Goal: Use online tool/utility: Utilize a website feature to perform a specific function

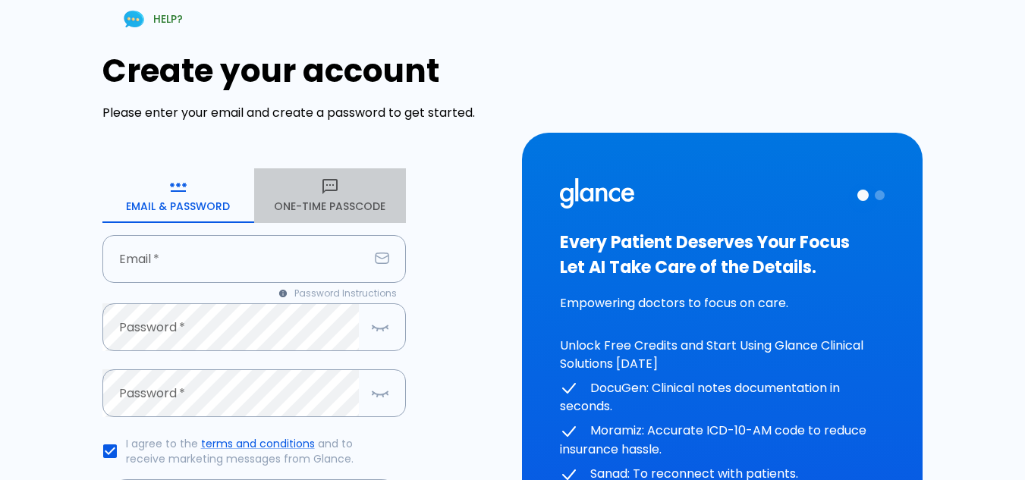
click at [328, 194] on icon "button" at bounding box center [330, 187] width 18 height 18
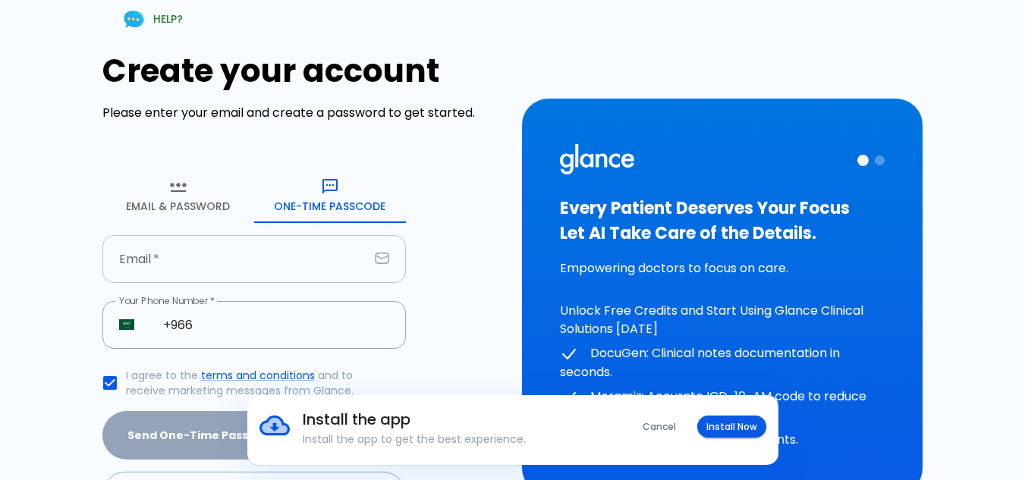
click at [168, 265] on input "text" at bounding box center [235, 259] width 266 height 48
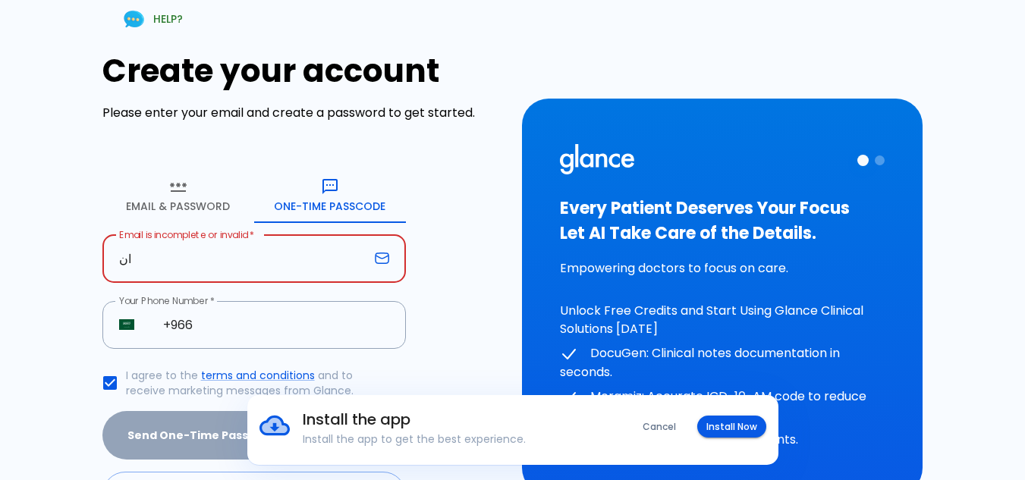
type input "ا"
type input "H"
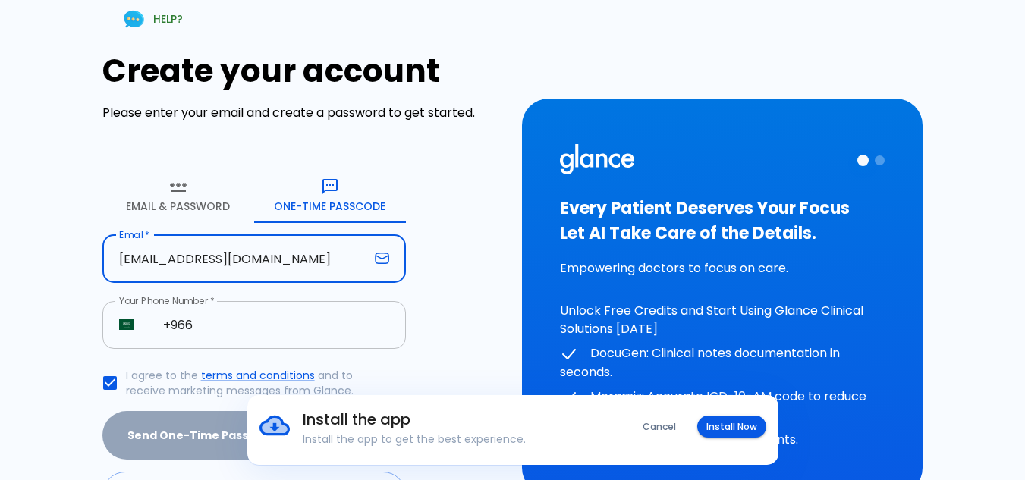
type input "[EMAIL_ADDRESS][DOMAIN_NAME]"
click at [213, 321] on input "+966" at bounding box center [275, 325] width 259 height 48
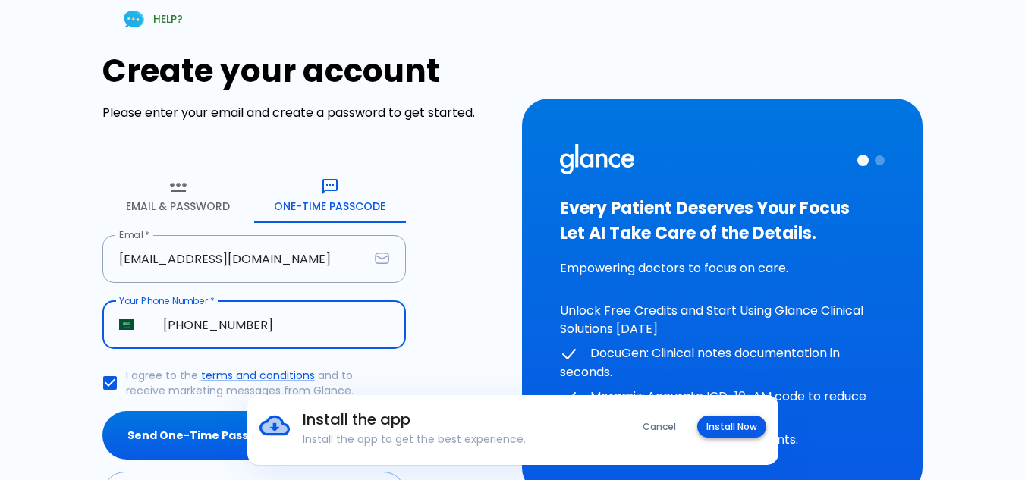
type input "[PHONE_NUMBER]"
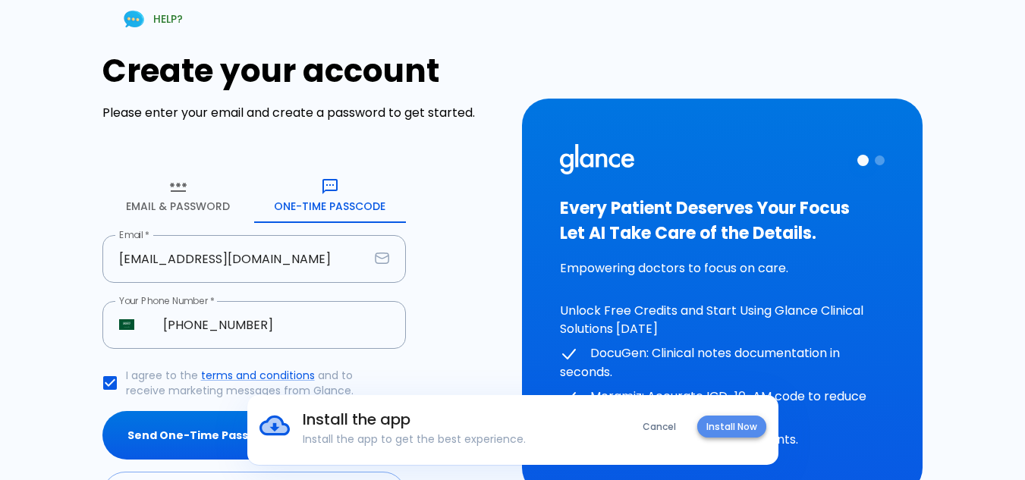
click at [727, 427] on button "Install Now" at bounding box center [731, 427] width 69 height 22
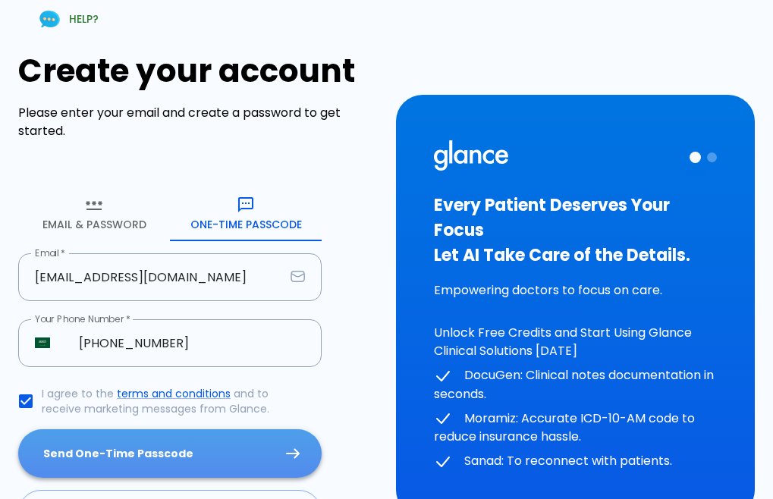
click at [242, 453] on button "Send One-Time Passcode" at bounding box center [169, 453] width 303 height 49
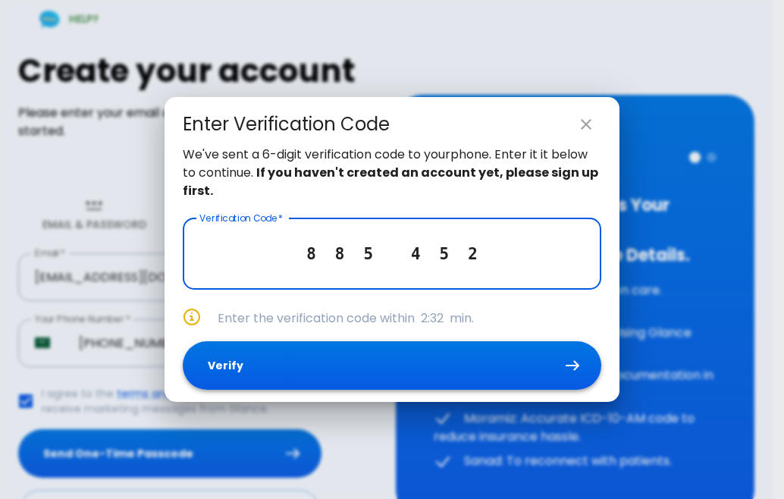
type input "8 8 5 4 5 2"
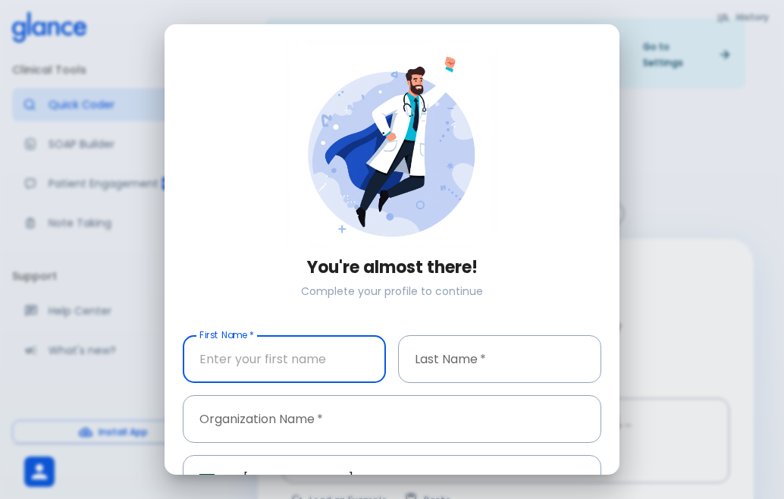
click at [294, 354] on input "text" at bounding box center [284, 359] width 203 height 48
type input "[PERSON_NAME]"
click at [426, 360] on input "text" at bounding box center [499, 359] width 203 height 48
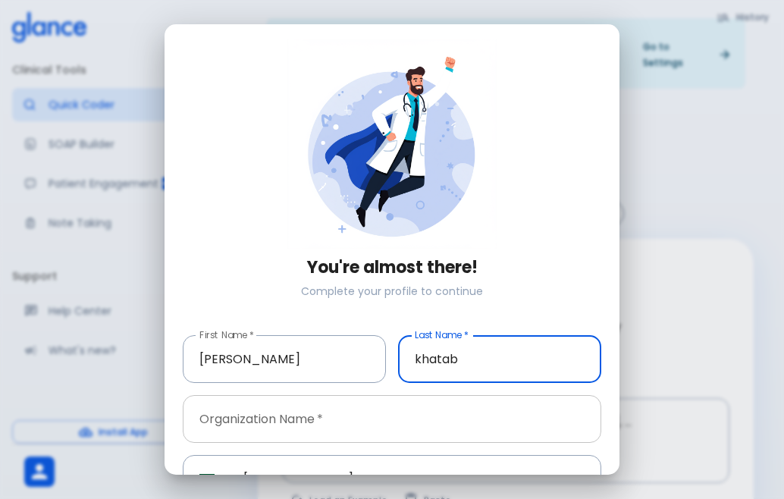
type input "khatab"
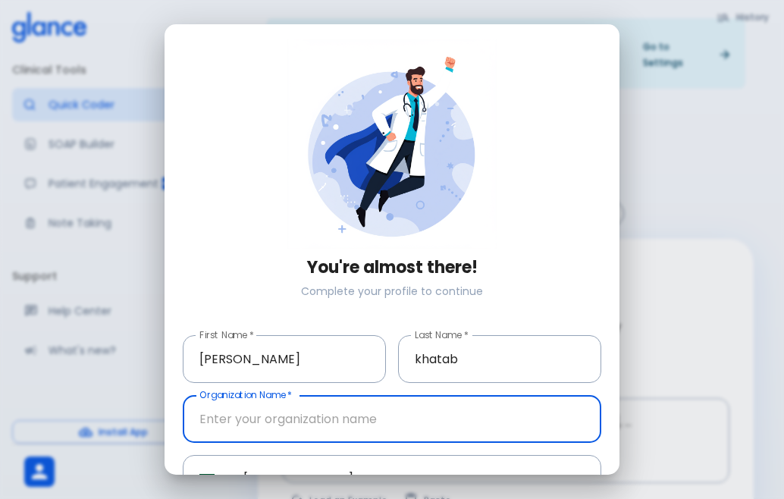
click at [334, 421] on input "text" at bounding box center [392, 419] width 419 height 48
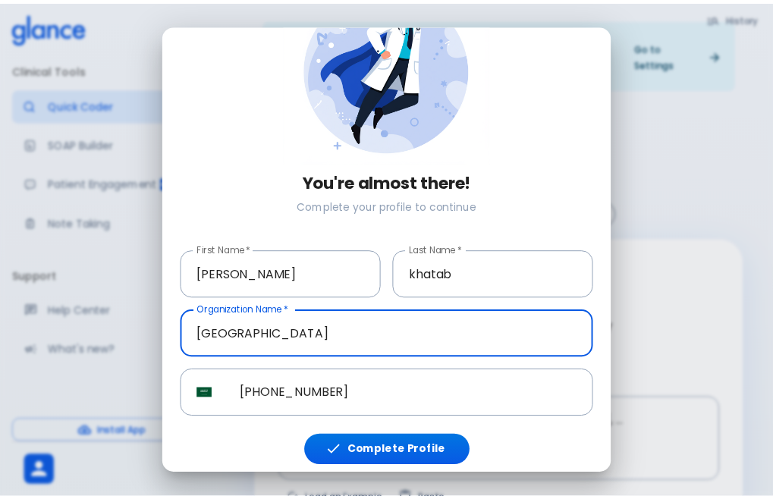
scroll to position [86, 0]
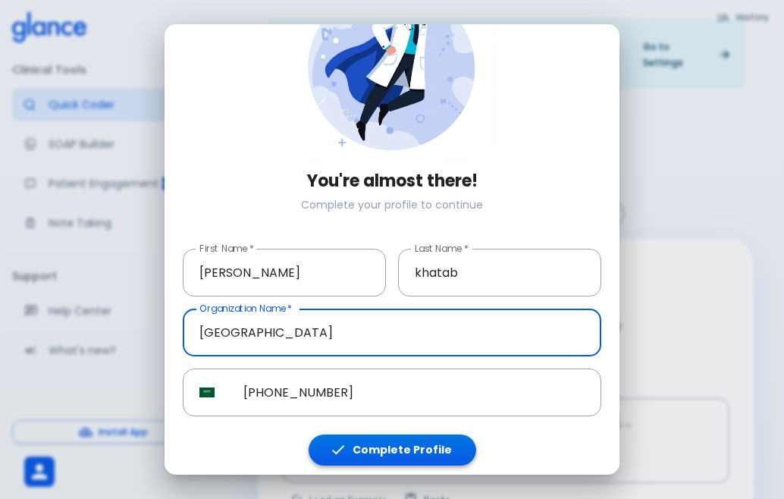
type input "[GEOGRAPHIC_DATA]"
click at [412, 447] on button "Complete Profile" at bounding box center [393, 450] width 168 height 31
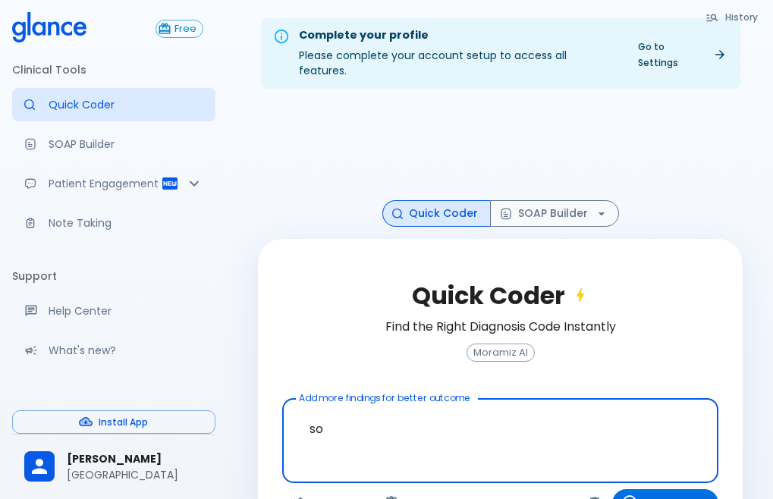
type textarea "s"
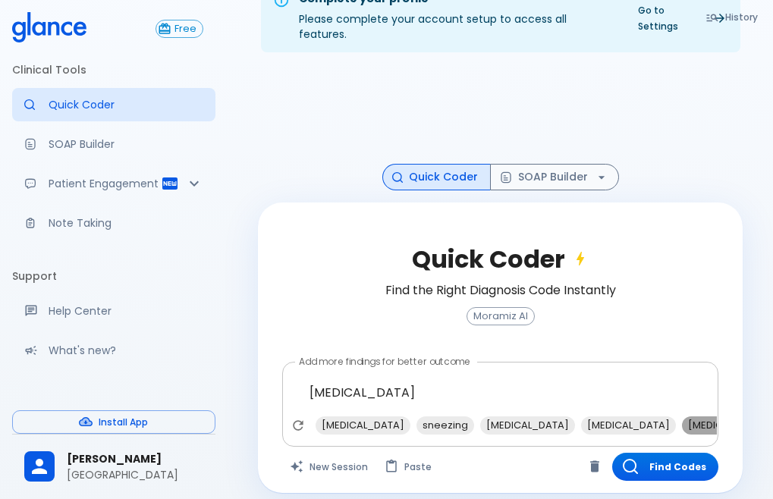
click at [682, 416] on span "[MEDICAL_DATA]" at bounding box center [729, 424] width 95 height 17
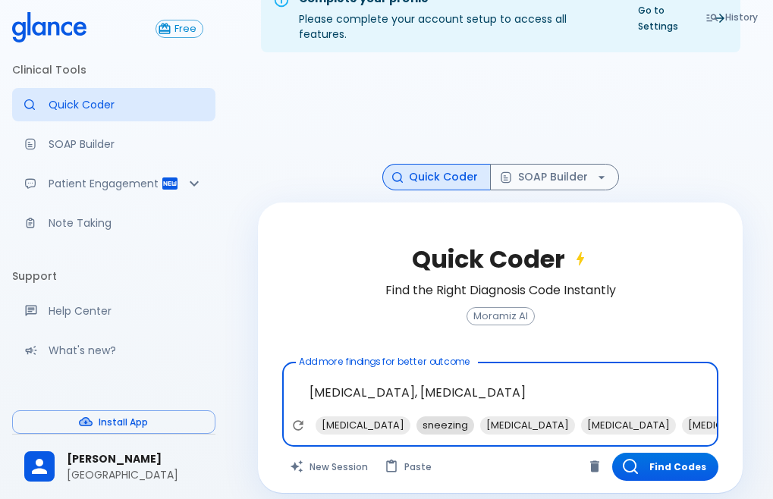
click at [435, 416] on span "sneezing" at bounding box center [445, 424] width 58 height 17
type textarea "[MEDICAL_DATA], [MEDICAL_DATA], sneezing"
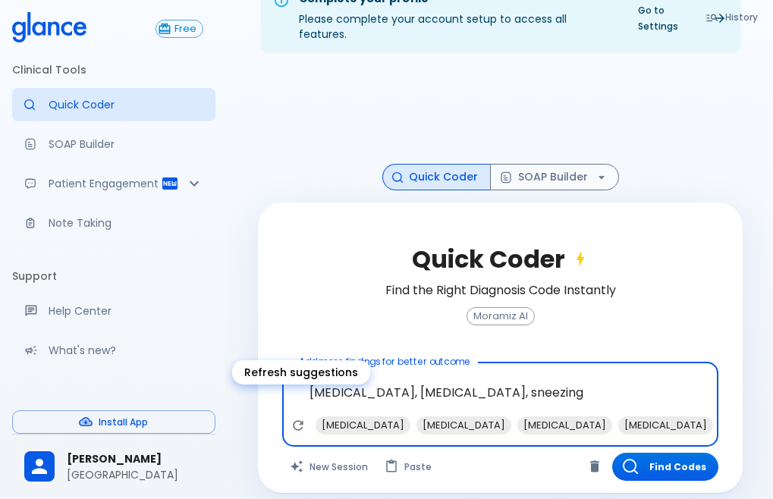
click at [294, 420] on icon "Refresh suggestions" at bounding box center [298, 425] width 10 height 10
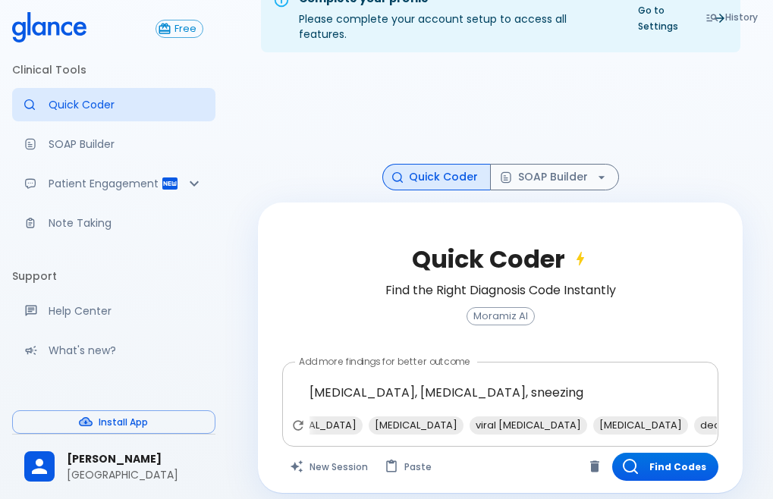
scroll to position [0, 203]
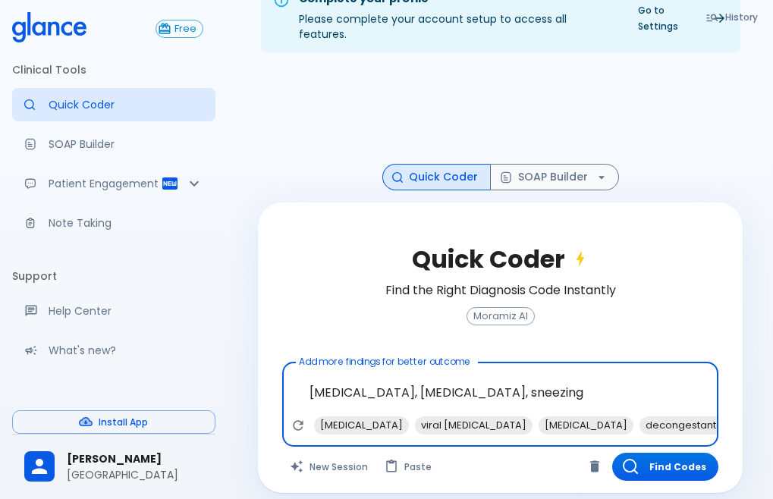
drag, startPoint x: 517, startPoint y: 379, endPoint x: 303, endPoint y: 388, distance: 214.1
click at [303, 388] on textarea "[MEDICAL_DATA], [MEDICAL_DATA], sneezing" at bounding box center [500, 393] width 415 height 48
click at [671, 453] on button "Find Codes" at bounding box center [665, 467] width 106 height 28
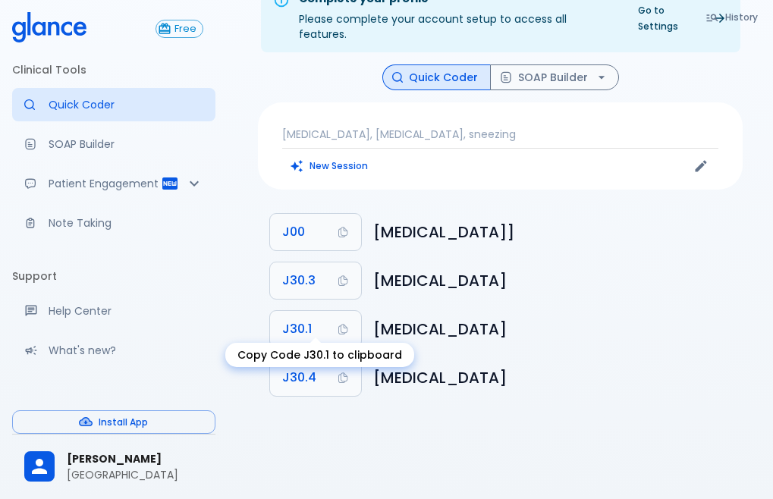
click at [313, 366] on div "Copy Code J30.1 to clipboard" at bounding box center [319, 355] width 189 height 24
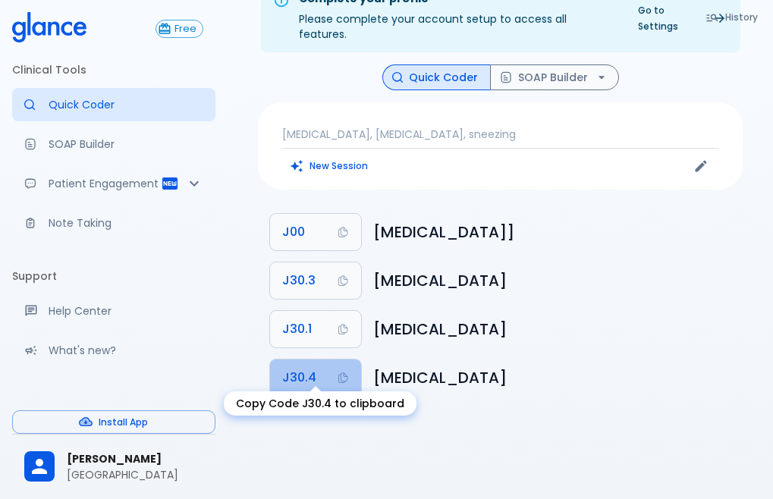
click at [290, 367] on span "J30.4" at bounding box center [299, 377] width 34 height 21
